Goal: Transaction & Acquisition: Download file/media

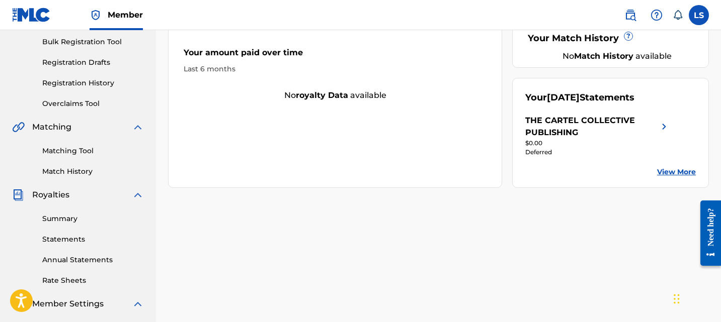
click at [643, 130] on div "THE CARTEL COLLECTIVE PUBLISHING" at bounding box center [591, 127] width 133 height 24
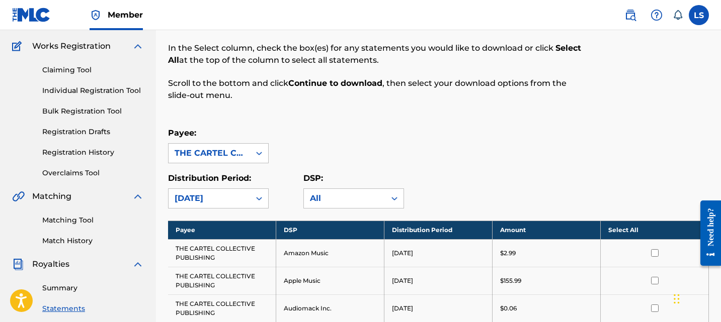
scroll to position [274, 0]
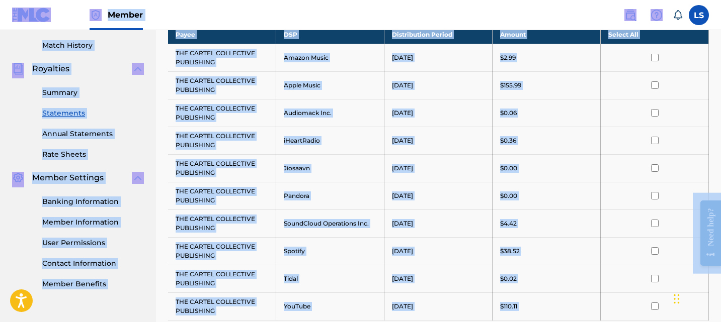
click at [493, 210] on td "$4.42" at bounding box center [547, 224] width 108 height 28
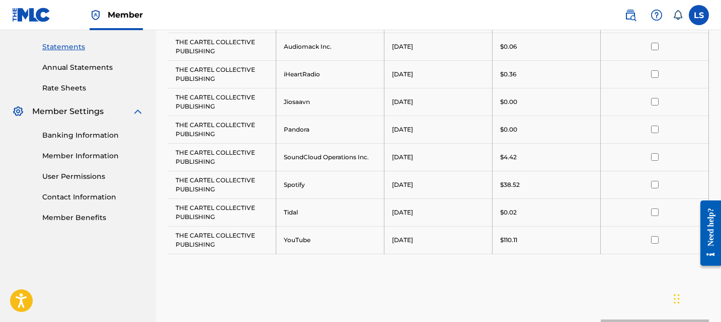
scroll to position [150, 0]
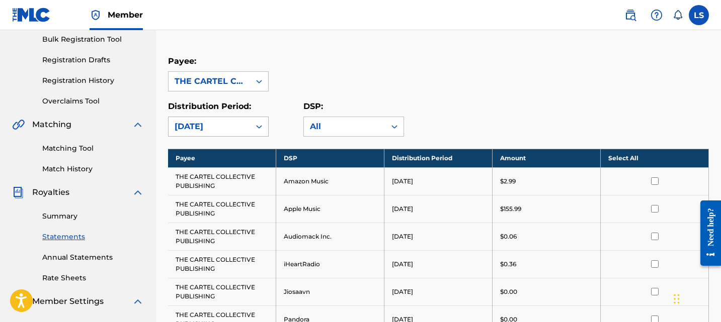
click at [245, 124] on div "[DATE]" at bounding box center [209, 126] width 81 height 19
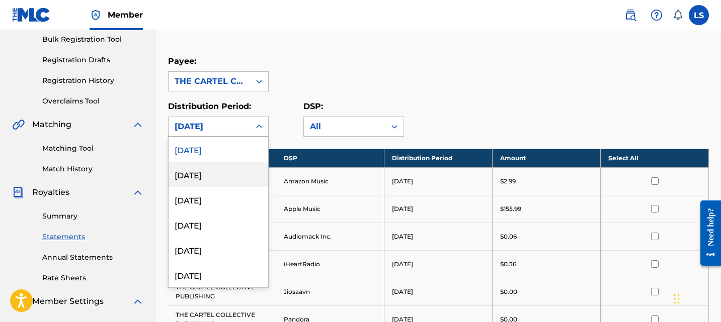
click at [239, 176] on div "July 2025" at bounding box center [219, 174] width 100 height 25
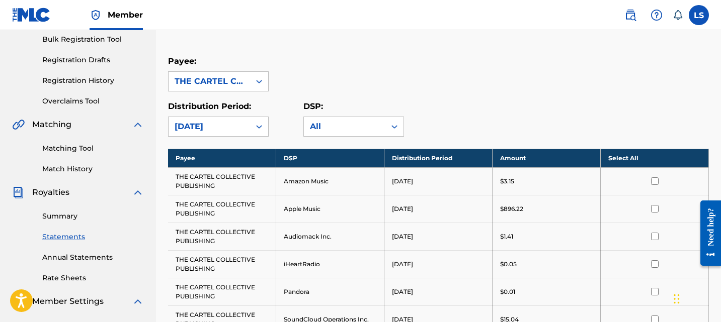
click at [511, 116] on div "Distribution Period: option July 2025, selected. July 2025 DSP: All" at bounding box center [438, 119] width 541 height 36
click at [651, 181] on input "checkbox" at bounding box center [655, 182] width 8 height 8
click at [656, 206] on input "checkbox" at bounding box center [655, 209] width 8 height 8
click at [655, 186] on td at bounding box center [655, 182] width 108 height 28
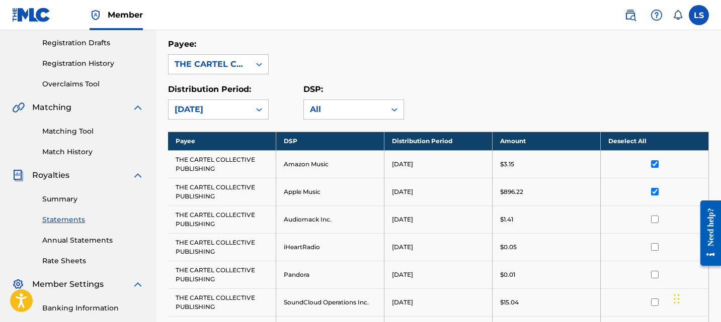
click at [654, 163] on input "checkbox" at bounding box center [655, 164] width 8 height 8
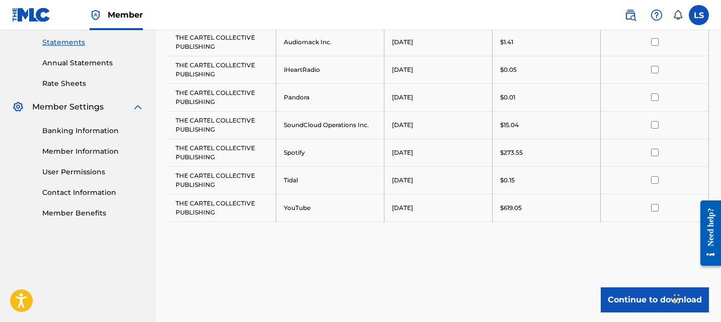
scroll to position [347, 0]
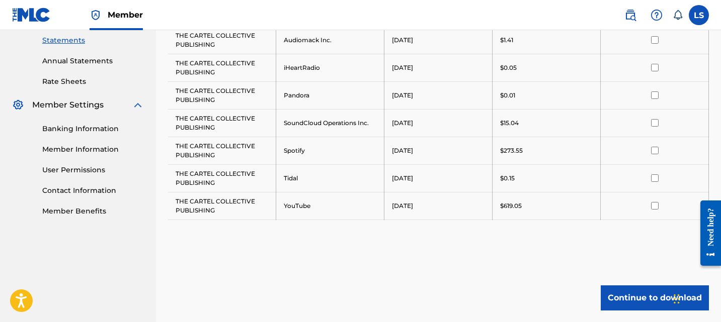
click at [657, 152] on input "checkbox" at bounding box center [655, 151] width 8 height 8
click at [655, 202] on input "checkbox" at bounding box center [655, 206] width 8 height 8
click at [639, 292] on button "Continue to download" at bounding box center [655, 298] width 108 height 25
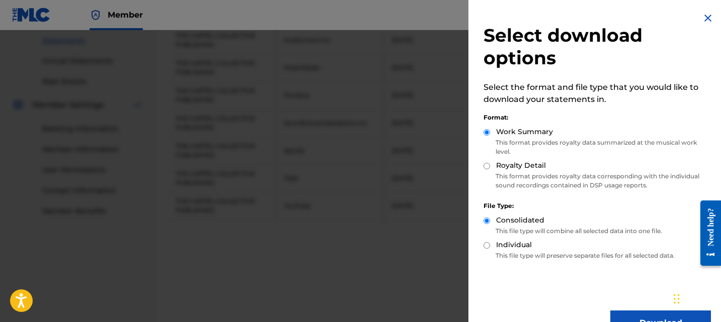
click at [636, 317] on button "Download" at bounding box center [660, 323] width 101 height 25
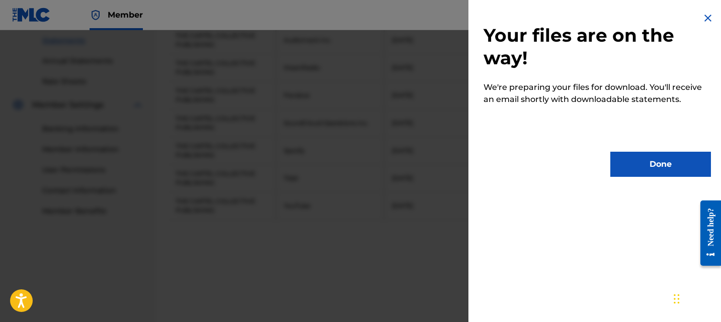
click at [642, 162] on button "Done" at bounding box center [660, 164] width 101 height 25
